Goal: Use online tool/utility: Use online tool/utility

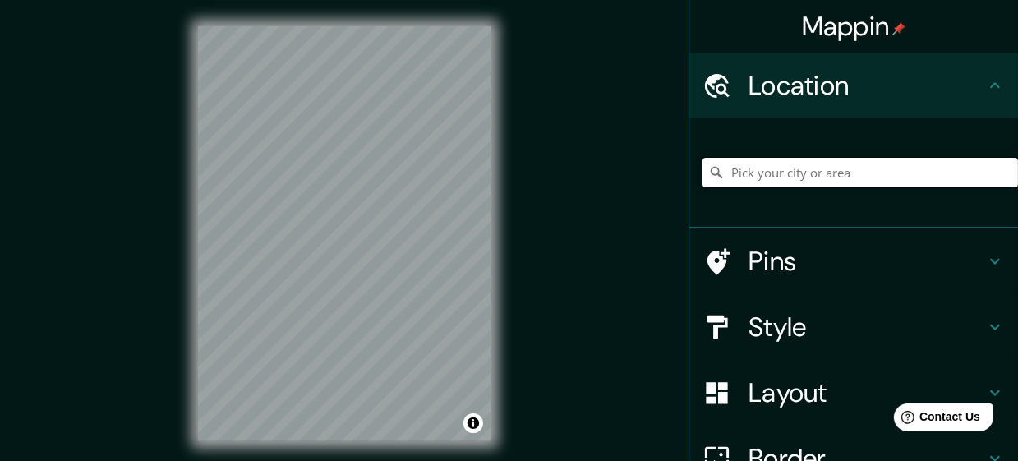
click at [735, 173] on input "Pick your city or area" at bounding box center [861, 173] width 316 height 30
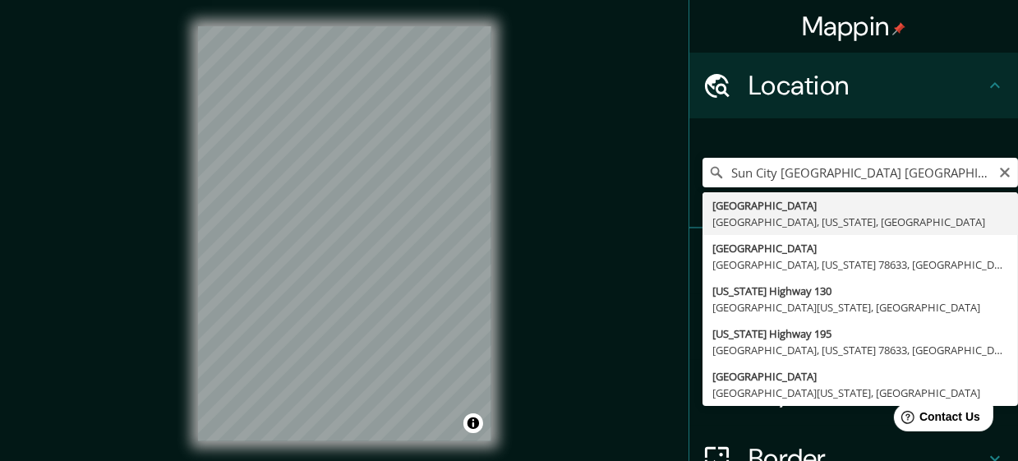
type input "[GEOGRAPHIC_DATA], [GEOGRAPHIC_DATA], [US_STATE], [GEOGRAPHIC_DATA]"
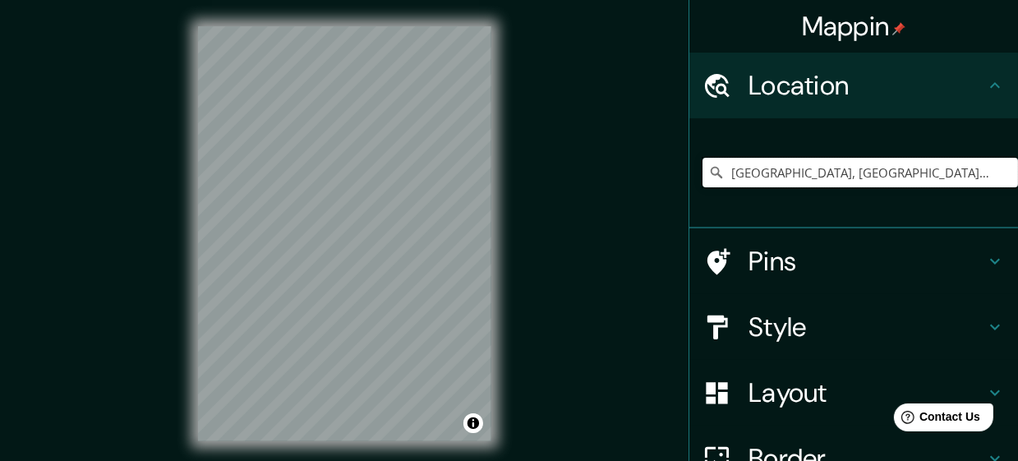
scroll to position [33, 0]
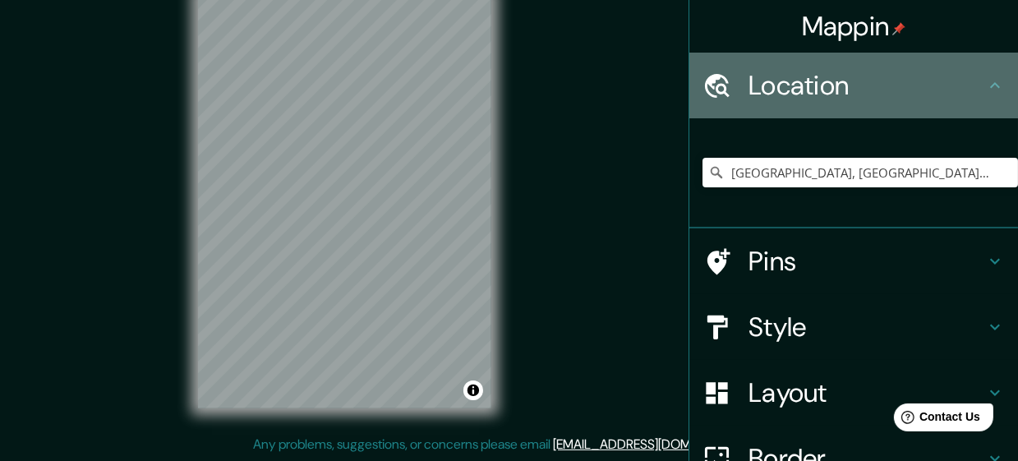
click at [996, 88] on icon at bounding box center [995, 86] width 20 height 20
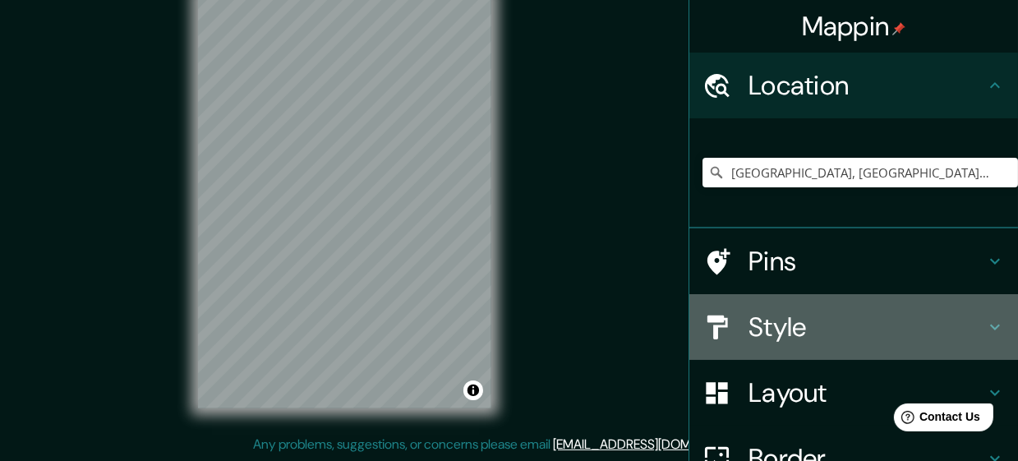
click at [998, 329] on icon at bounding box center [995, 327] width 20 height 20
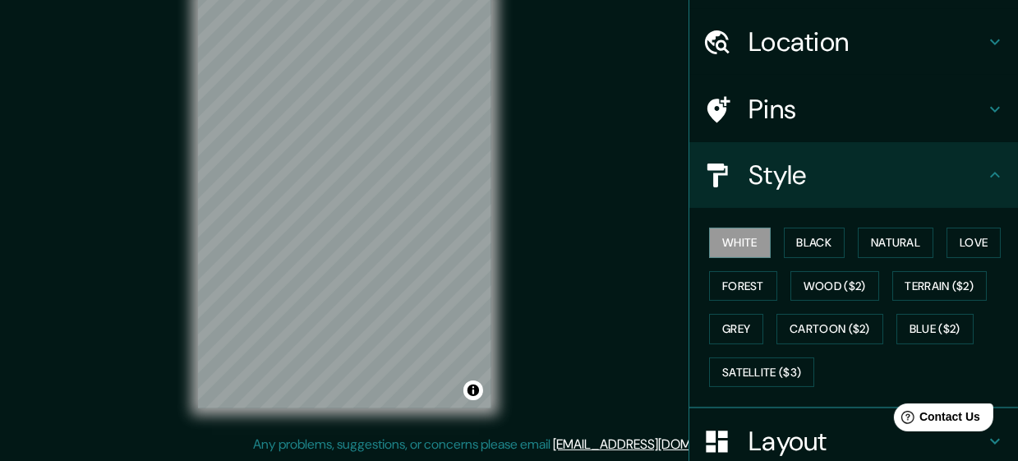
scroll to position [87, 0]
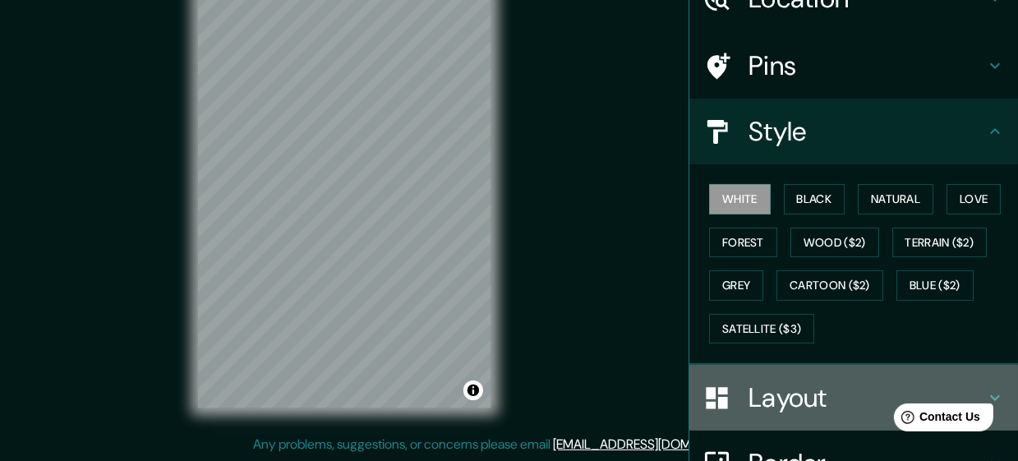
click at [992, 395] on icon at bounding box center [995, 398] width 10 height 6
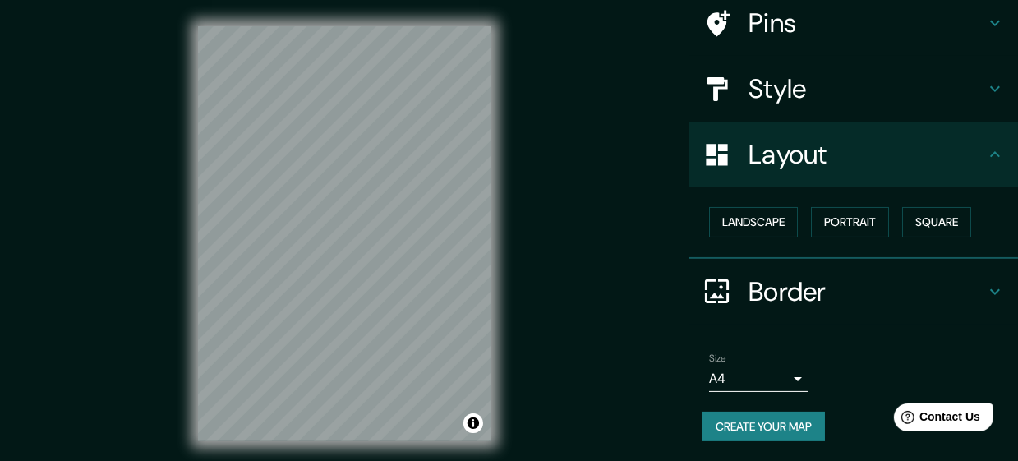
scroll to position [146, 0]
click at [473, 421] on button "Toggle attribution" at bounding box center [474, 423] width 20 height 20
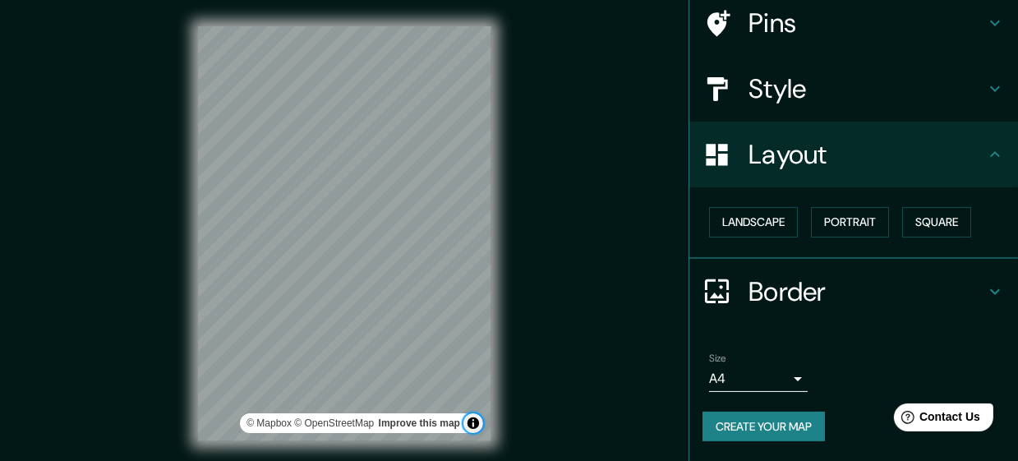
click at [473, 421] on button "Toggle attribution" at bounding box center [474, 423] width 20 height 20
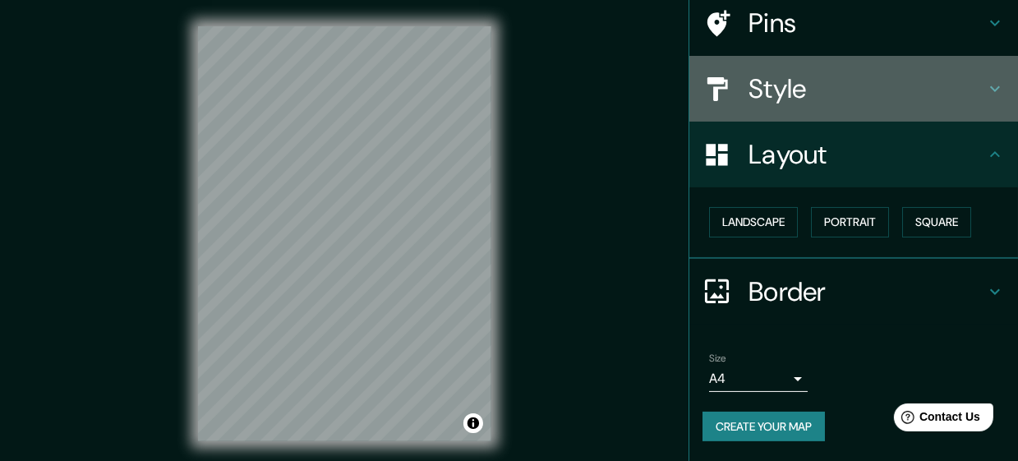
click at [998, 79] on icon at bounding box center [995, 89] width 20 height 20
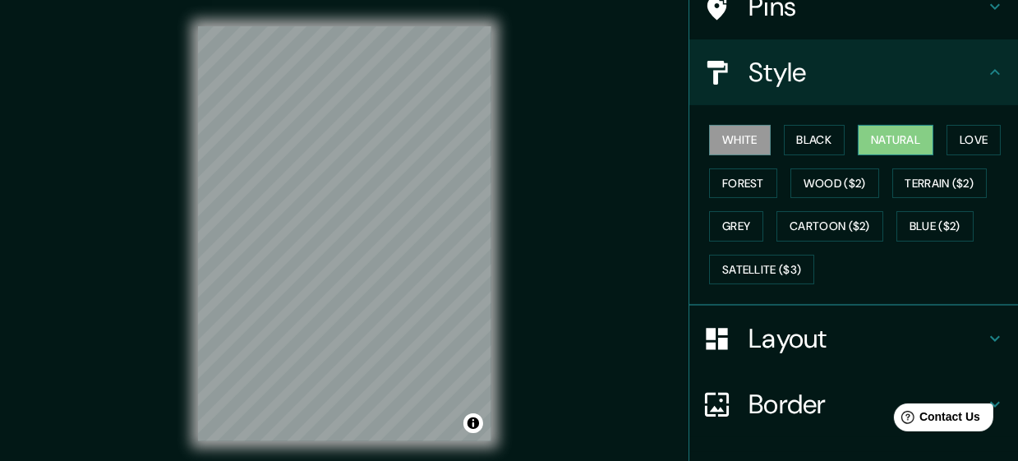
click at [889, 136] on button "Natural" at bounding box center [896, 140] width 76 height 30
click at [995, 335] on icon at bounding box center [995, 339] width 20 height 20
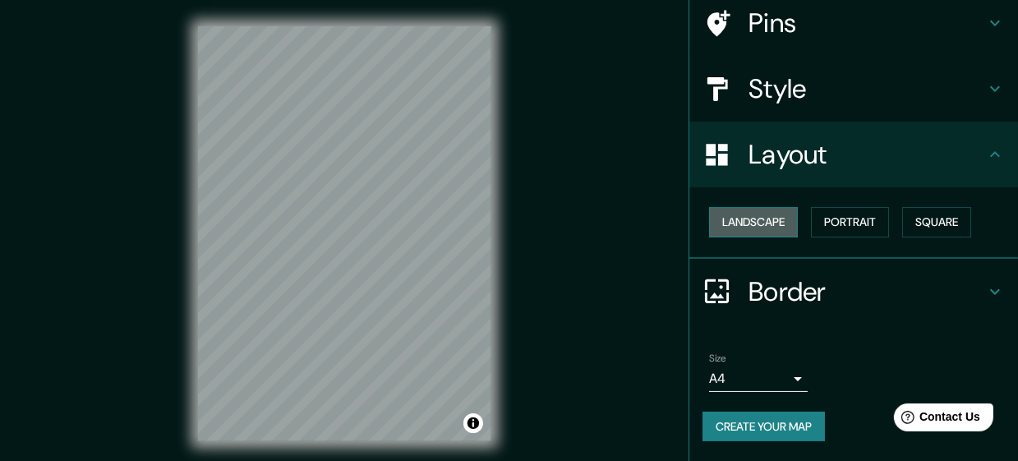
click at [751, 207] on button "Landscape" at bounding box center [753, 222] width 89 height 30
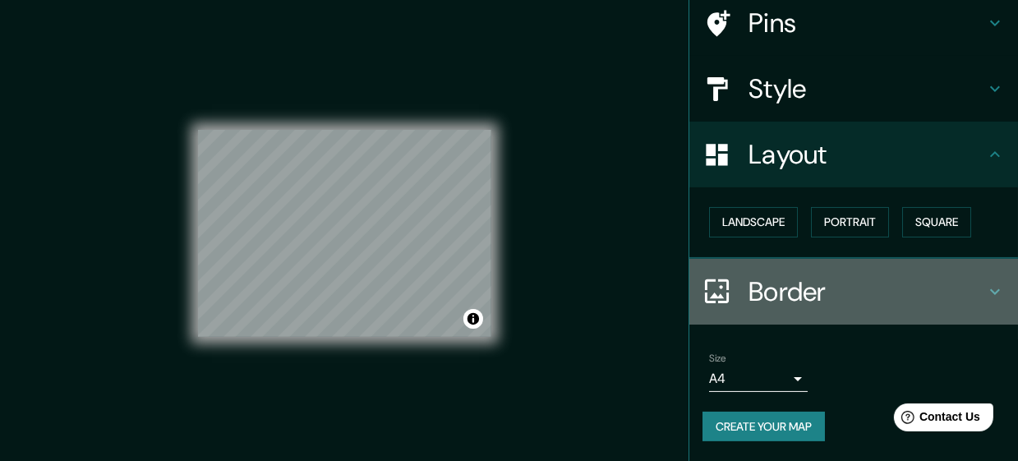
click at [990, 282] on icon at bounding box center [995, 292] width 20 height 20
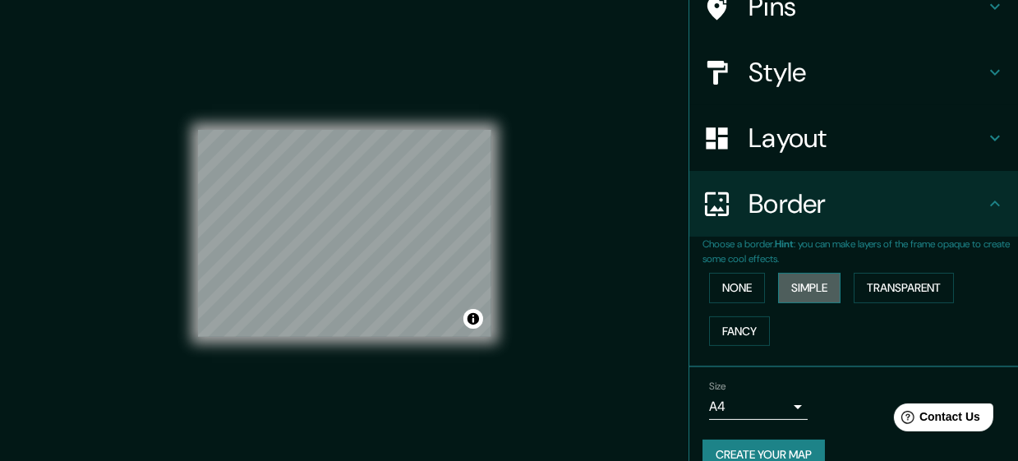
click at [817, 290] on button "Simple" at bounding box center [809, 288] width 62 height 30
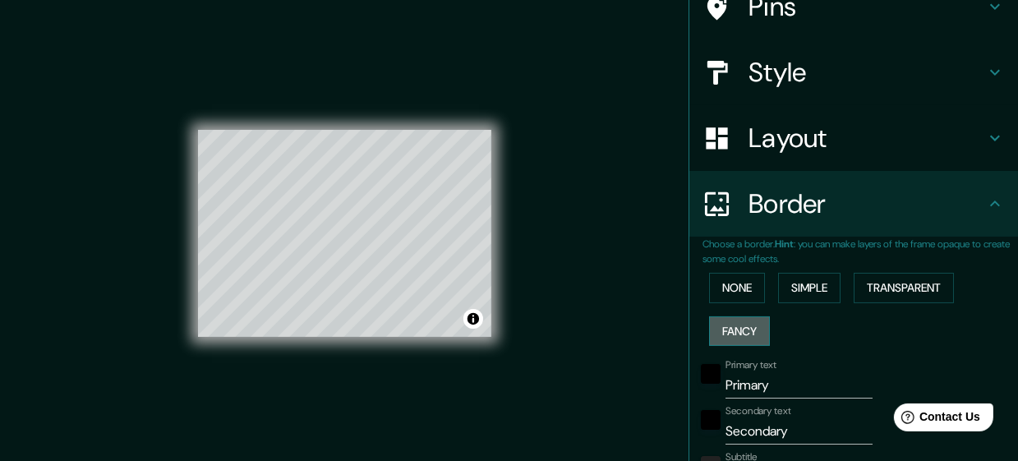
click at [745, 330] on button "Fancy" at bounding box center [739, 331] width 61 height 30
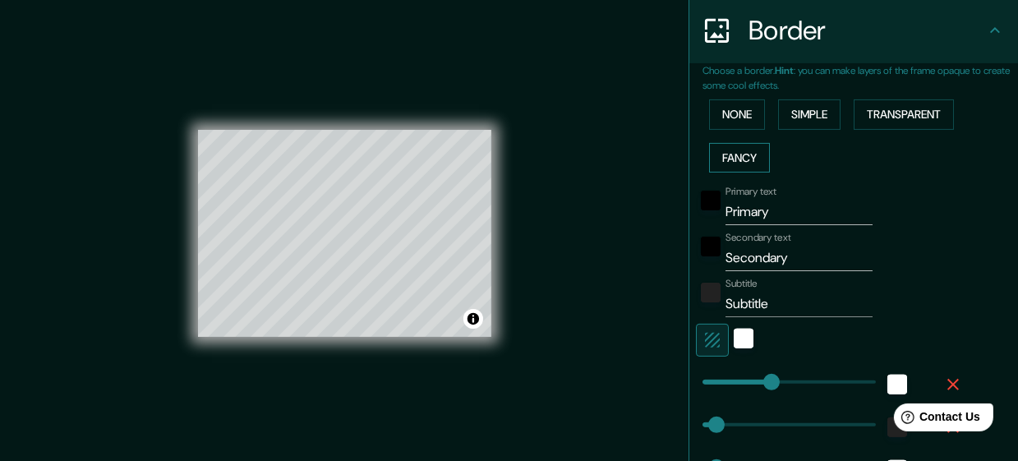
scroll to position [233, 0]
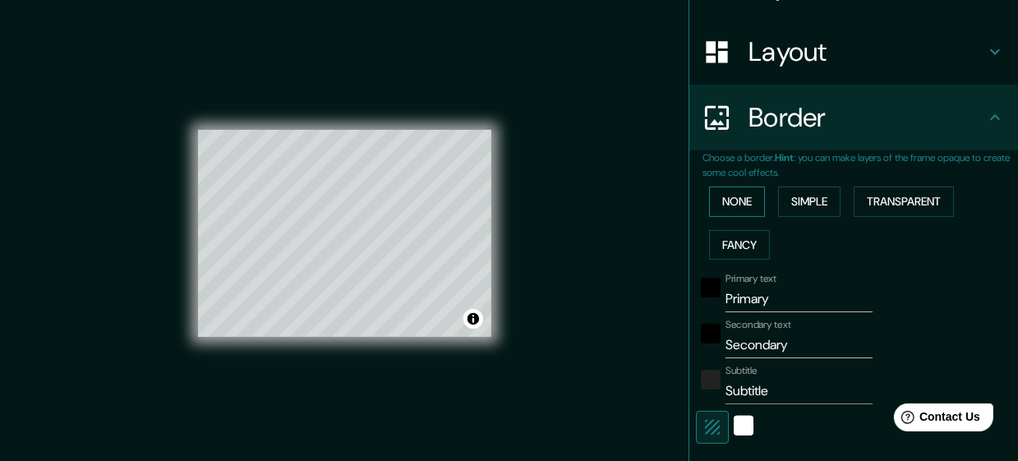
click at [727, 201] on button "None" at bounding box center [737, 202] width 56 height 30
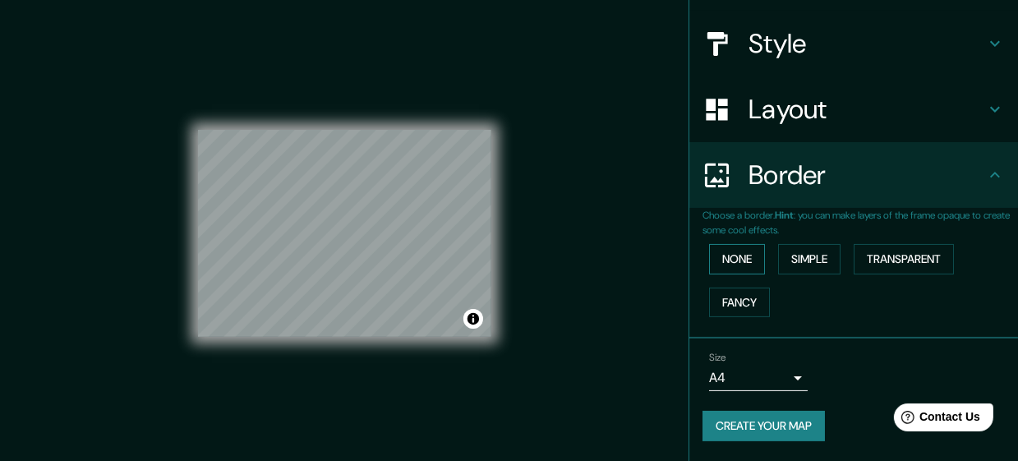
scroll to position [191, 0]
click at [798, 244] on button "Simple" at bounding box center [809, 259] width 62 height 30
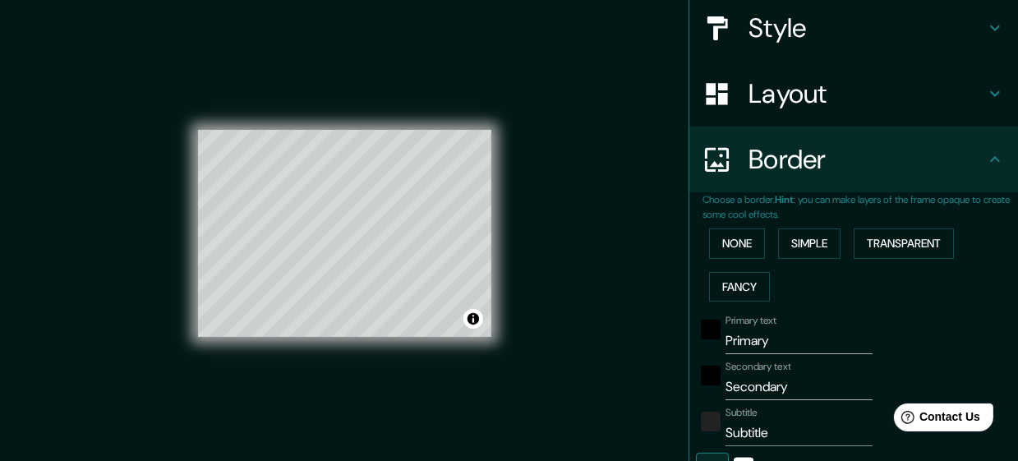
click at [723, 384] on div "Mappin Location [GEOGRAPHIC_DATA], [GEOGRAPHIC_DATA], [US_STATE], [GEOGRAPHIC_D…" at bounding box center [509, 247] width 1018 height 494
